Goal: Information Seeking & Learning: Learn about a topic

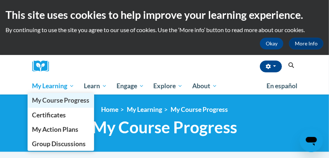
click at [47, 102] on span "My Course Progress" at bounding box center [60, 100] width 57 height 8
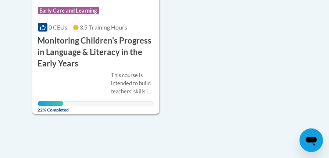
scroll to position [468, 0]
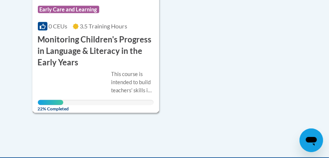
click at [60, 70] on div "This course is intended to build teachers' skills in monitoring/assessing child…" at bounding box center [96, 87] width 116 height 35
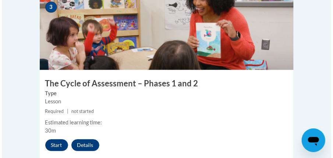
scroll to position [720, 0]
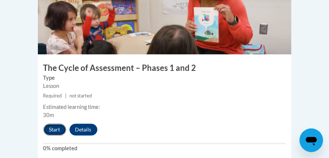
click at [55, 123] on button "Start" at bounding box center [54, 129] width 23 height 12
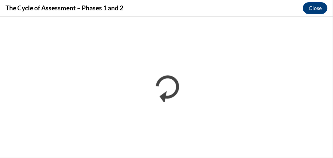
scroll to position [0, 0]
